Goal: Navigation & Orientation: Understand site structure

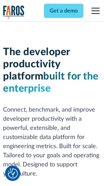
scroll to position [102, 0]
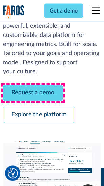
click at [33, 93] on link "Request a demo" at bounding box center [33, 93] width 60 height 17
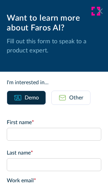
click at [97, 11] on icon at bounding box center [99, 10] width 5 height 5
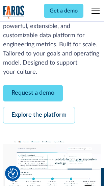
scroll to position [124, 0]
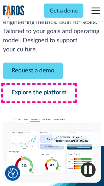
click at [39, 93] on link "Explore the platform" at bounding box center [39, 93] width 72 height 17
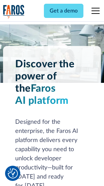
scroll to position [5150, 0]
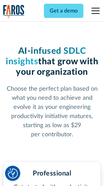
scroll to position [1074, 0]
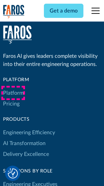
click at [13, 93] on link "Platform" at bounding box center [13, 93] width 21 height 11
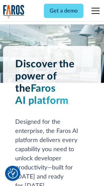
scroll to position [5367, 0]
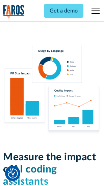
scroll to position [4221, 0]
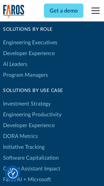
click at [20, 131] on link "DORA Metrics" at bounding box center [20, 136] width 35 height 11
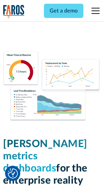
scroll to position [2995, 0]
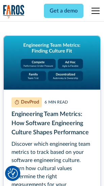
scroll to position [3078, 0]
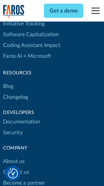
click at [16, 93] on link "Changelog" at bounding box center [15, 97] width 25 height 11
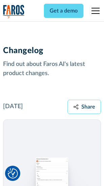
scroll to position [8289, 0]
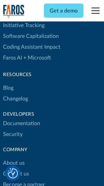
click at [14, 158] on link "About us" at bounding box center [14, 163] width 22 height 11
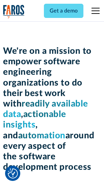
scroll to position [2340, 0]
